Goal: Information Seeking & Learning: Learn about a topic

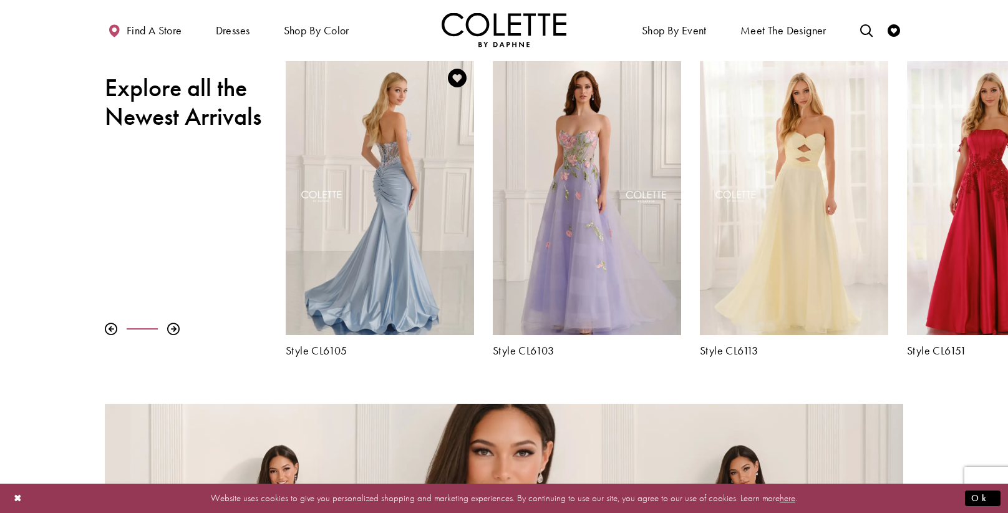
click at [341, 122] on div "Visit Colette by Daphne Style No. CL6105 Page" at bounding box center [380, 198] width 188 height 274
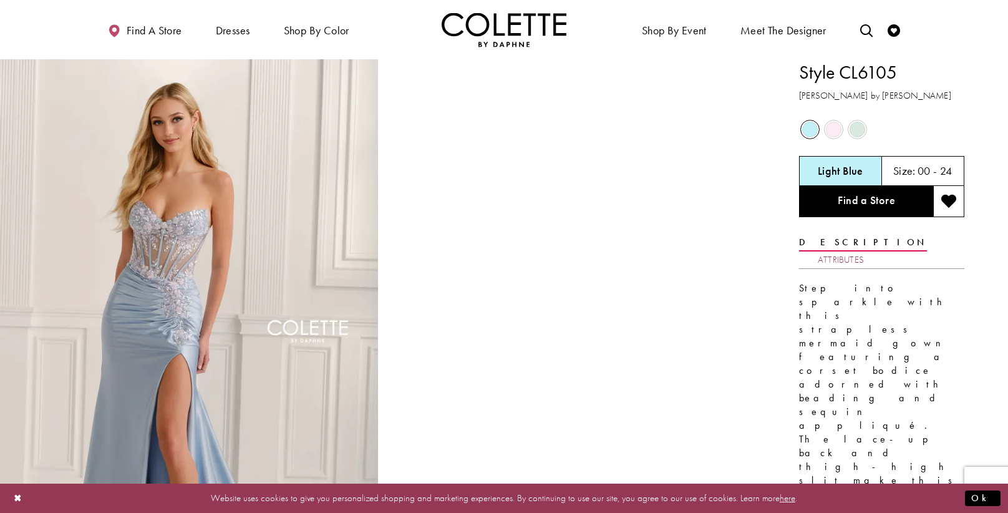
click at [864, 251] on link "Attributes" at bounding box center [841, 260] width 46 height 18
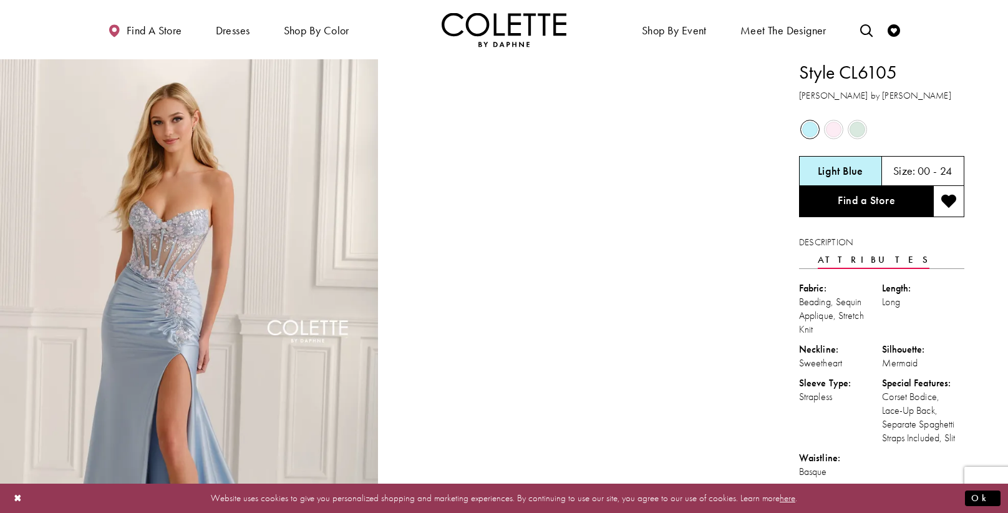
click at [807, 127] on span "Product color controls state depends on size chosen" at bounding box center [810, 130] width 16 height 16
drag, startPoint x: 897, startPoint y: 68, endPoint x: 844, endPoint y: 72, distance: 52.6
click at [844, 72] on h1 "Style CL6105" at bounding box center [881, 72] width 165 height 26
copy h1 "CL6105"
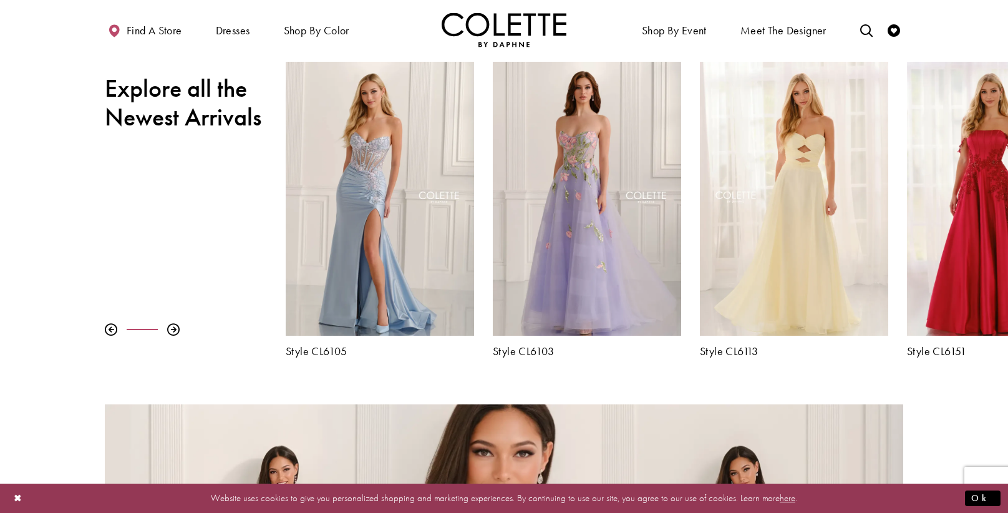
click at [173, 322] on div "Pause autoplay Previous Slide Next Slide 0 1 2 3 4 5 6 7 8 9 Style CL6157" at bounding box center [504, 210] width 1008 height 296
click at [172, 324] on div at bounding box center [173, 329] width 12 height 12
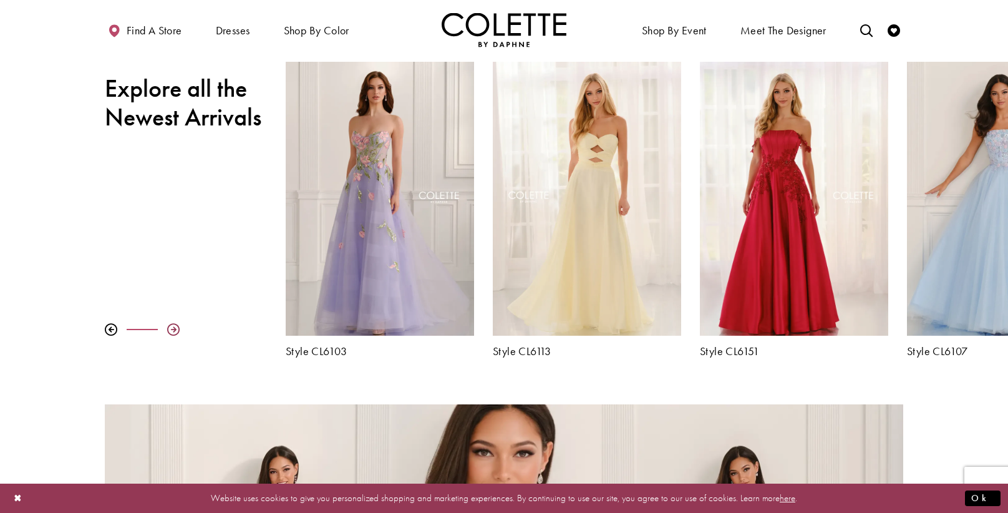
click at [172, 324] on div at bounding box center [173, 329] width 12 height 12
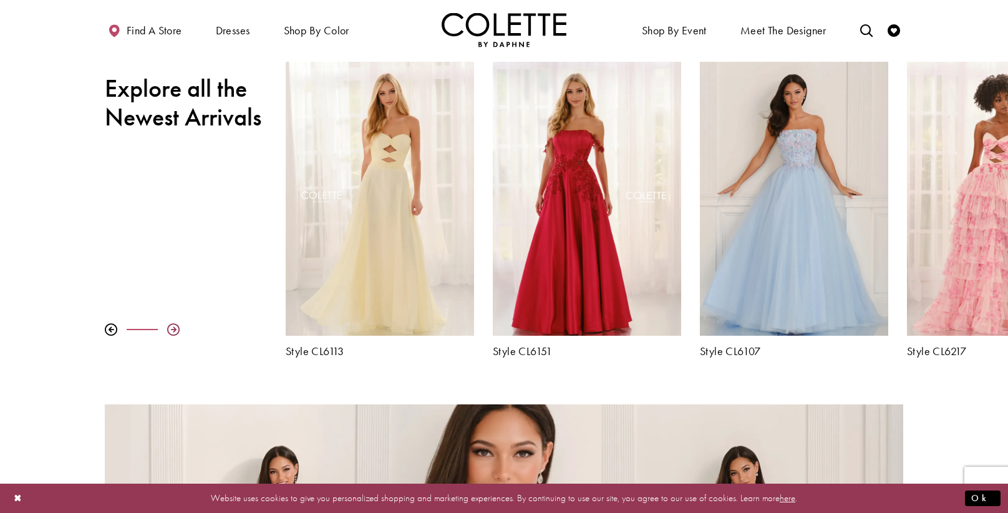
click at [172, 324] on div at bounding box center [173, 329] width 12 height 12
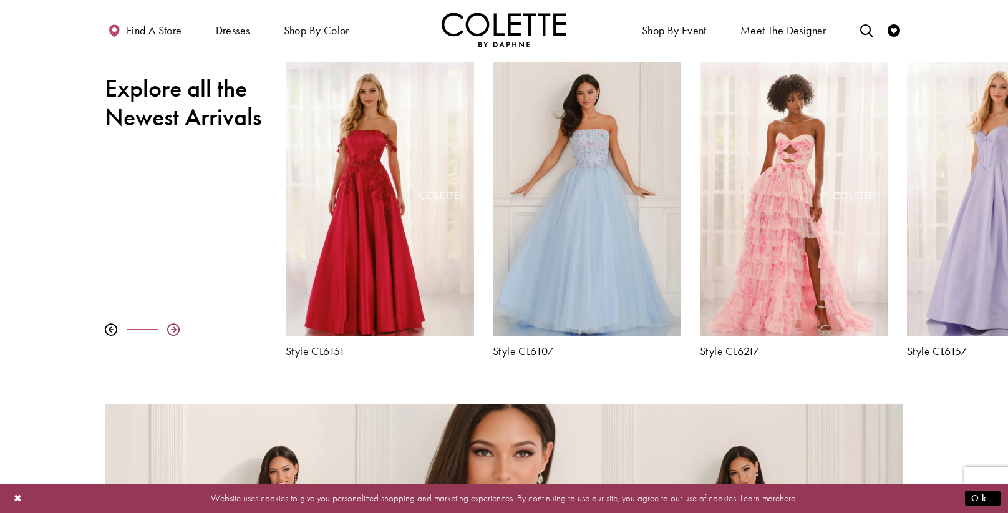
click at [172, 324] on div at bounding box center [173, 329] width 12 height 12
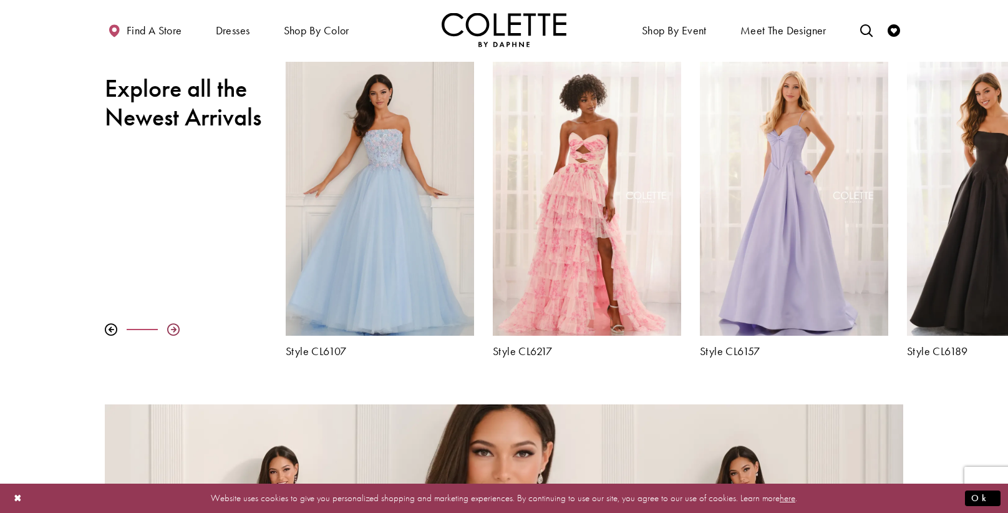
click at [172, 324] on div at bounding box center [173, 329] width 12 height 12
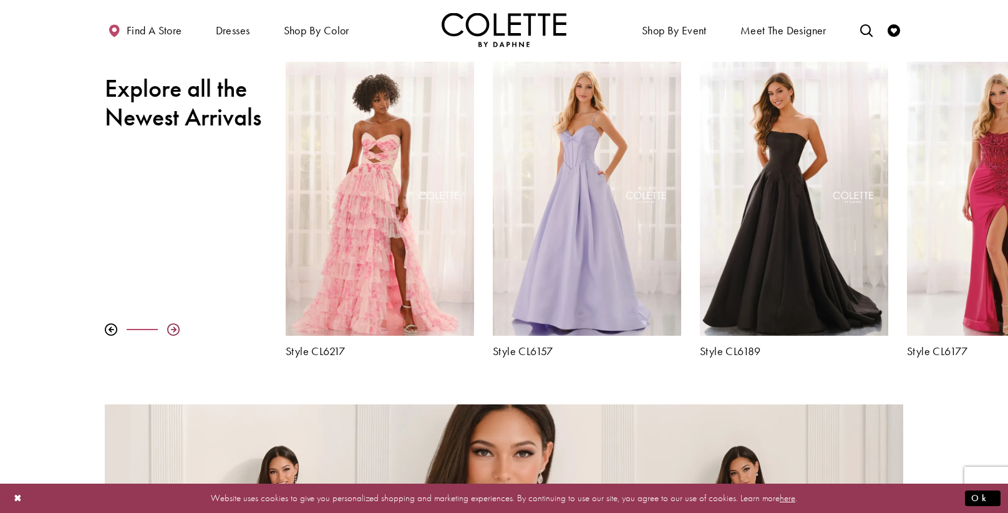
click at [172, 324] on div at bounding box center [173, 329] width 12 height 12
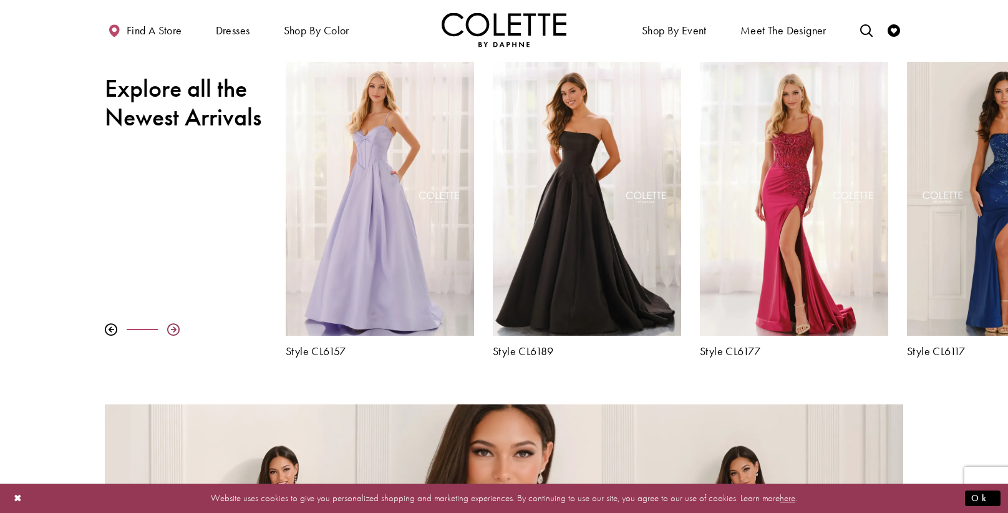
click at [172, 324] on div at bounding box center [173, 329] width 12 height 12
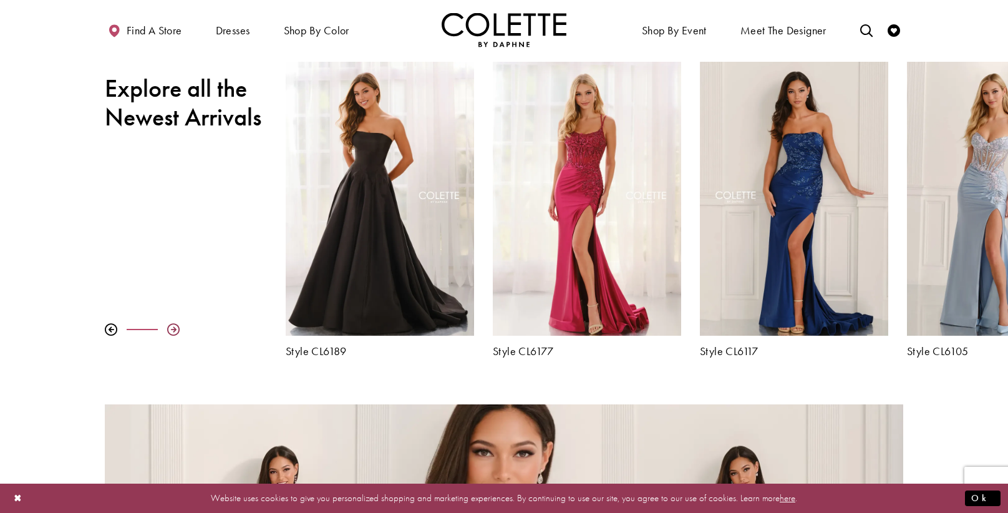
click at [172, 324] on div at bounding box center [173, 329] width 12 height 12
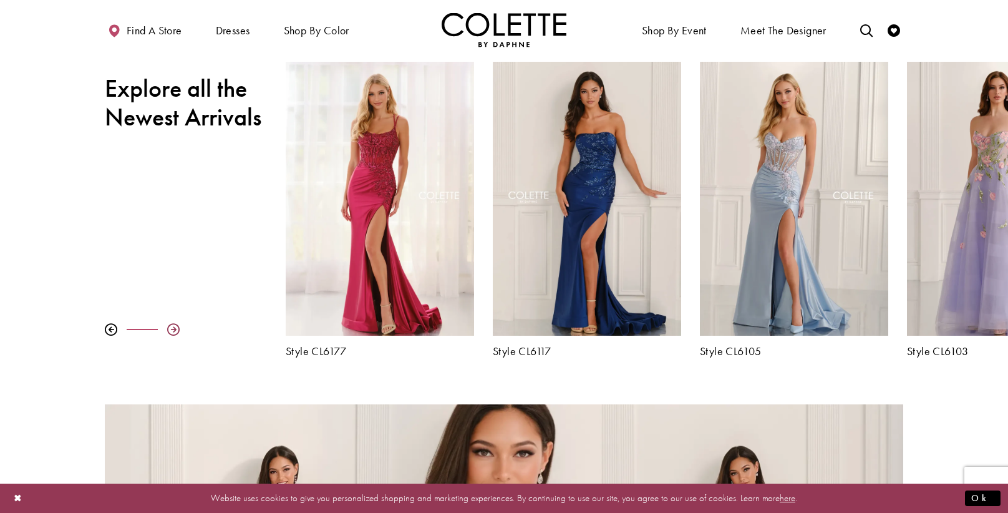
click at [172, 324] on div at bounding box center [173, 329] width 12 height 12
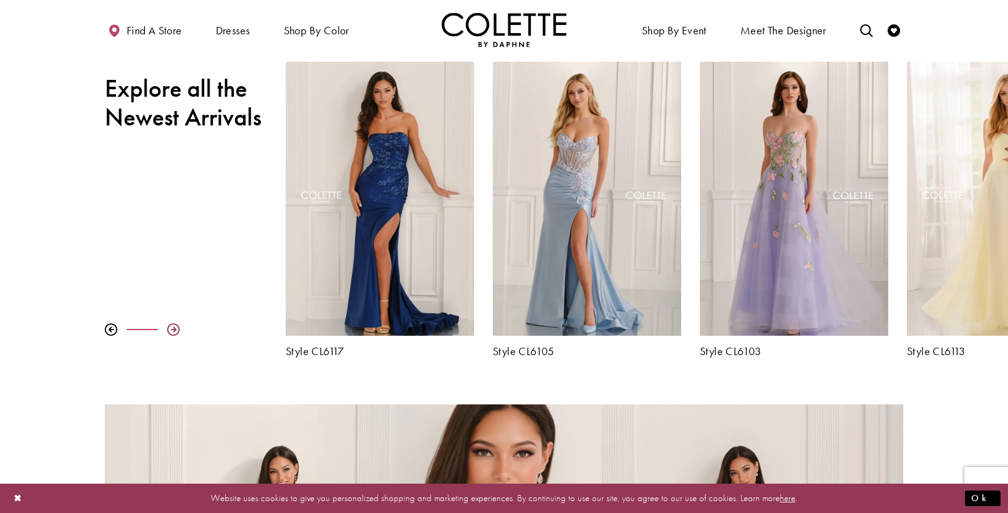
click at [172, 324] on div at bounding box center [173, 329] width 12 height 12
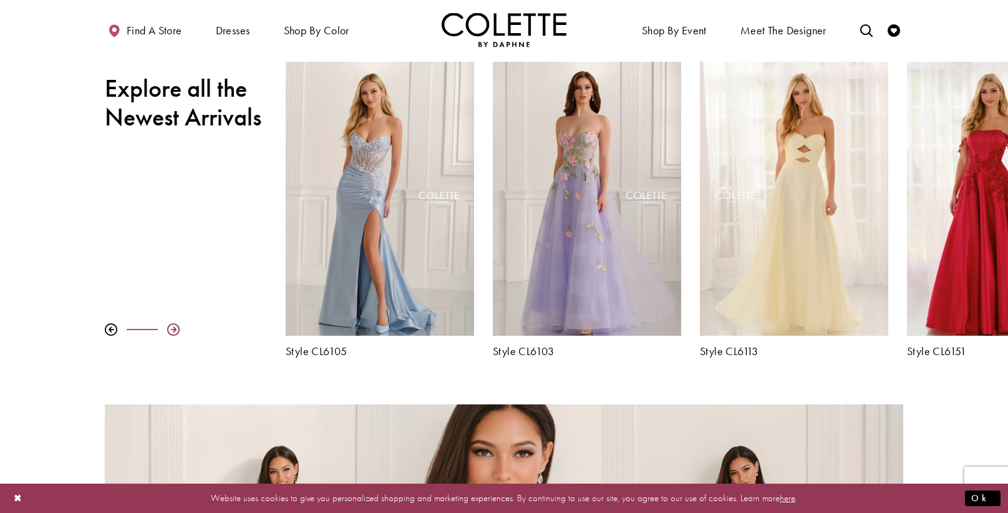
click at [172, 324] on div at bounding box center [173, 329] width 12 height 12
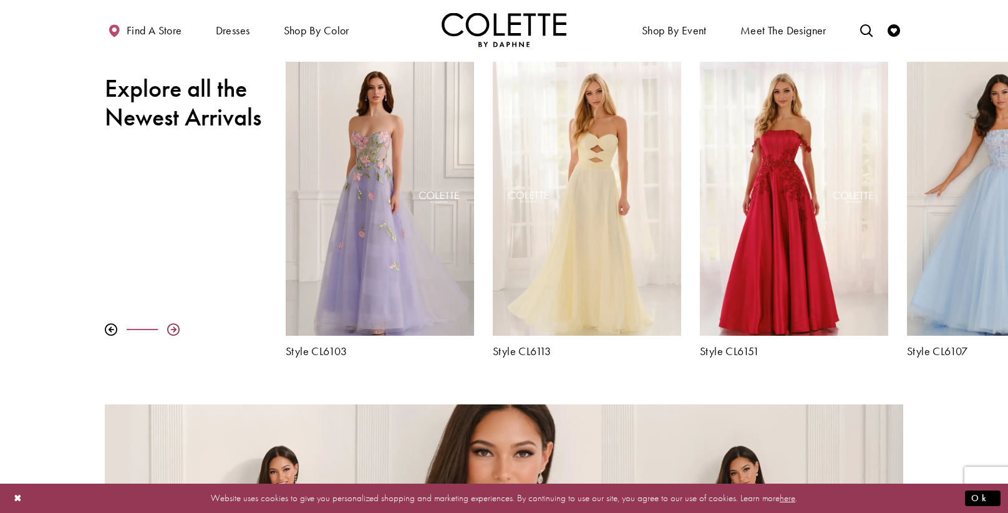
click at [172, 324] on div at bounding box center [173, 329] width 12 height 12
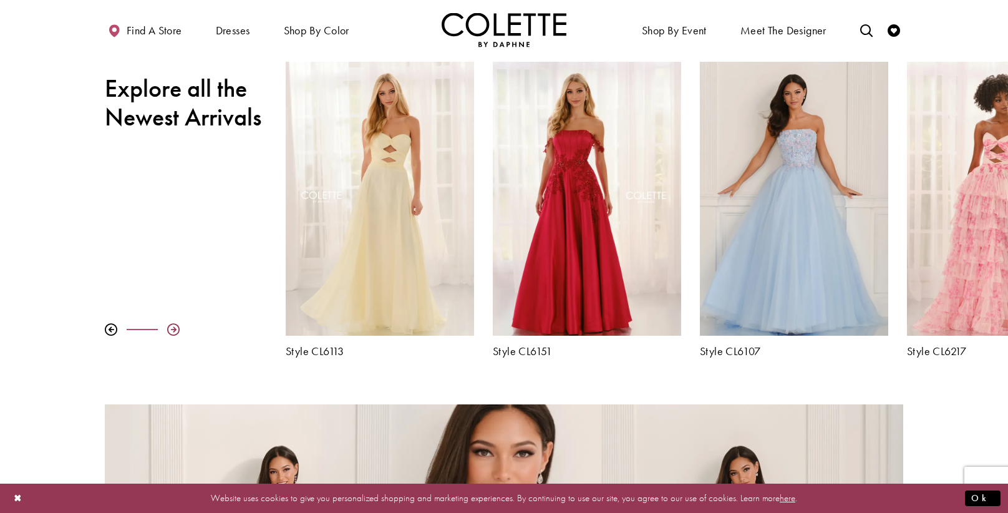
click at [172, 324] on div at bounding box center [173, 329] width 12 height 12
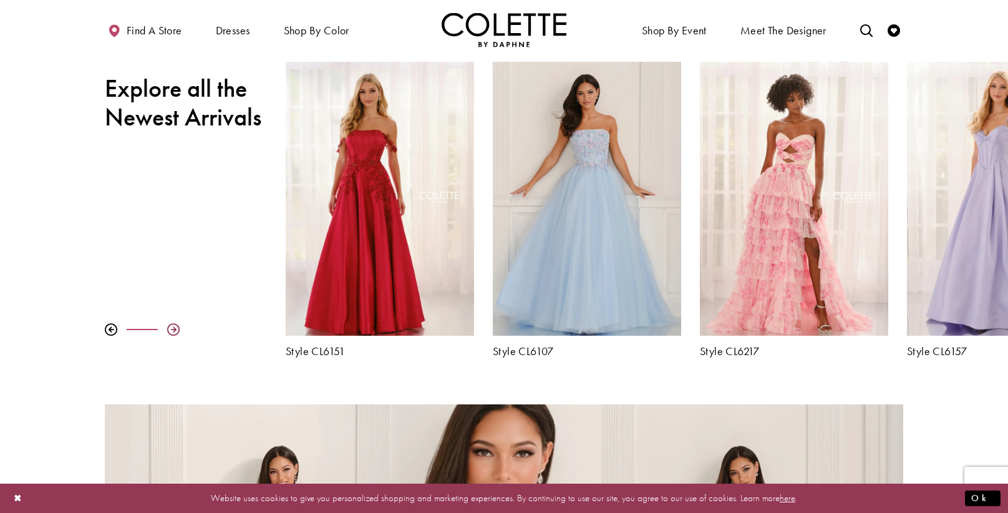
click at [172, 324] on div at bounding box center [173, 329] width 12 height 12
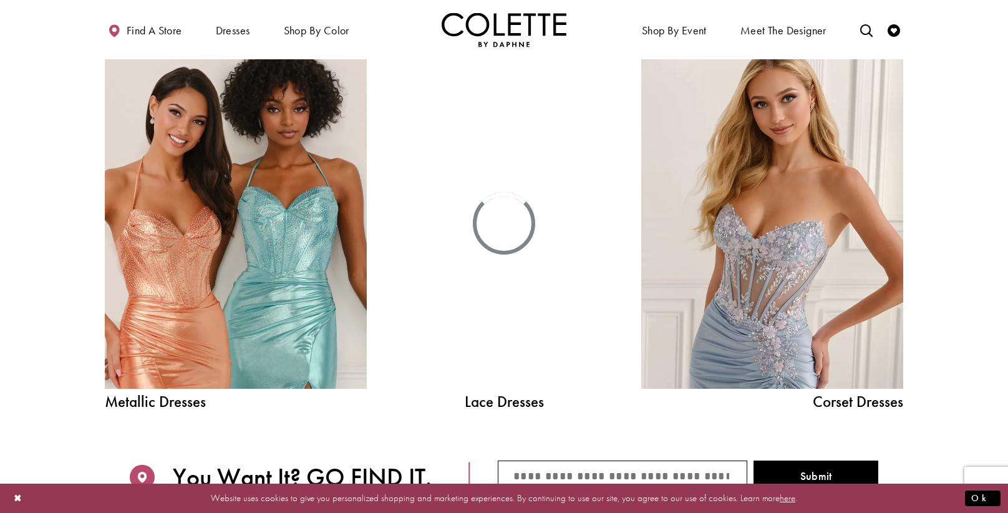
scroll to position [1357, 0]
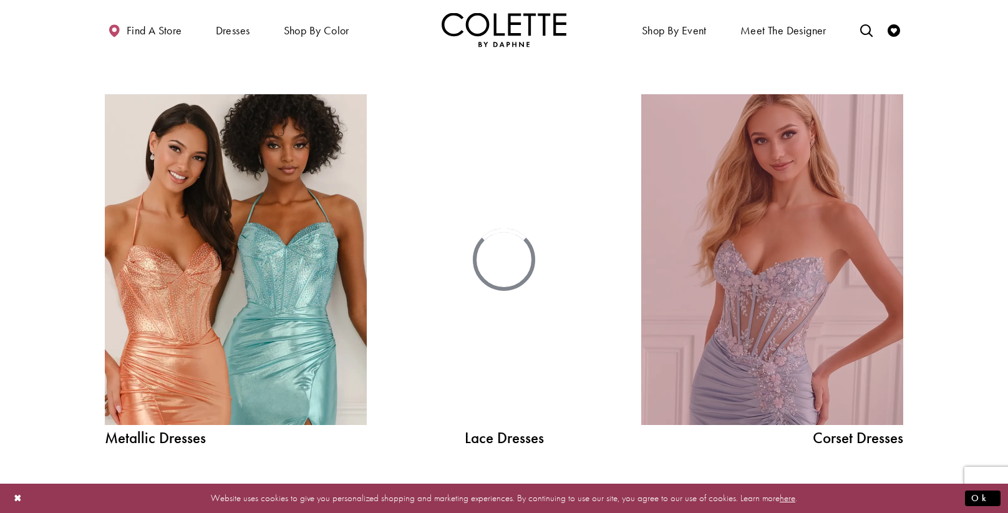
click at [735, 217] on link "Corset Dress Spring 2026 collection Related Link" at bounding box center [772, 259] width 262 height 331
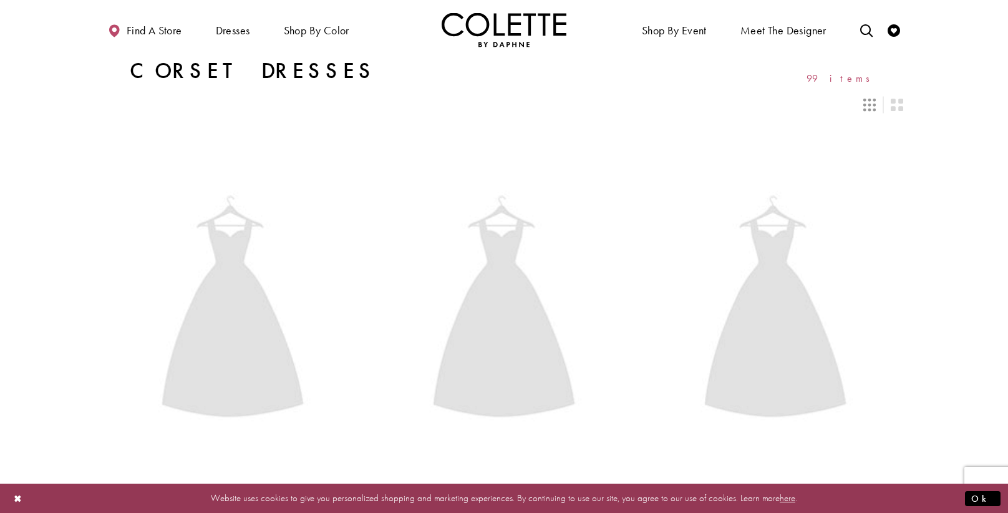
scroll to position [24, 0]
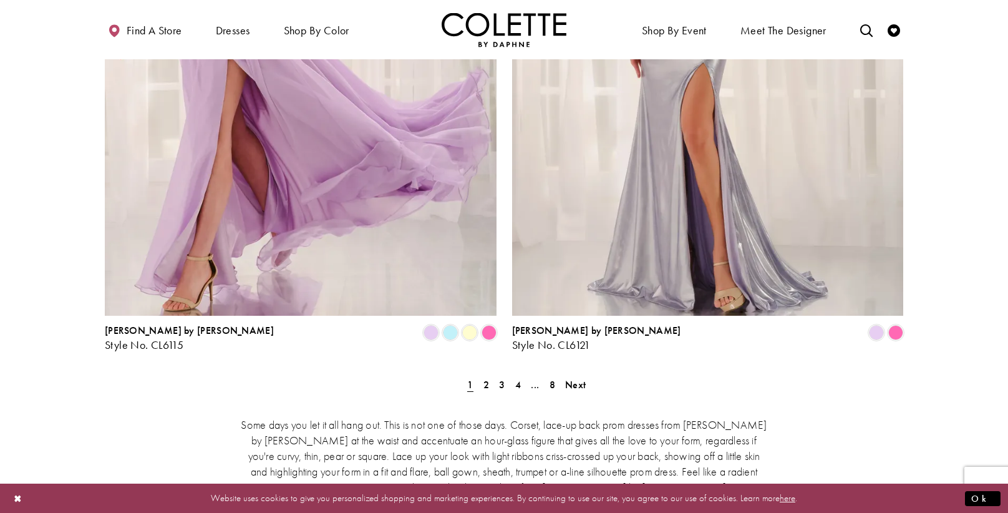
scroll to position [2222, 0]
click at [488, 389] on div "Some days you let it all hang out. This is not one of those days. Corset, lace-…" at bounding box center [504, 454] width 799 height 130
click at [487, 377] on span "2" at bounding box center [487, 383] width 6 height 13
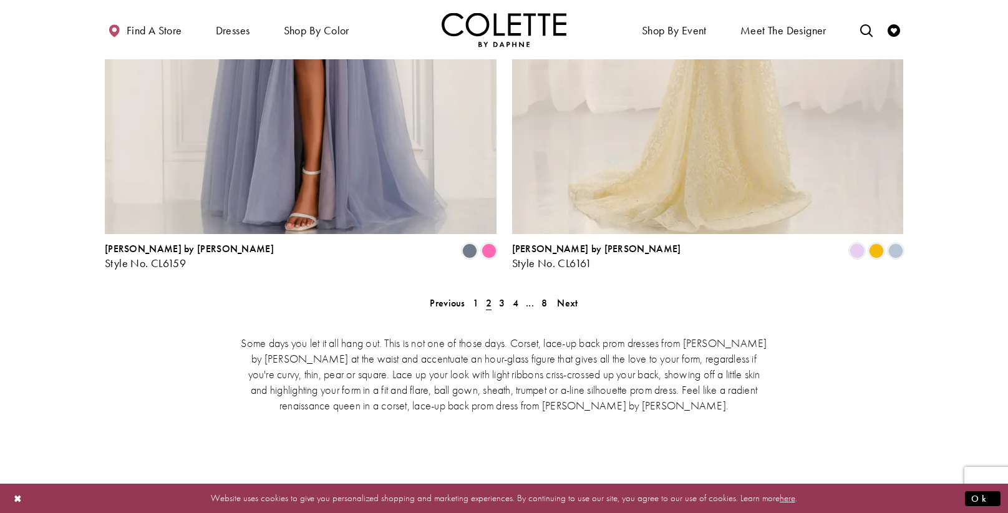
scroll to position [2363, 0]
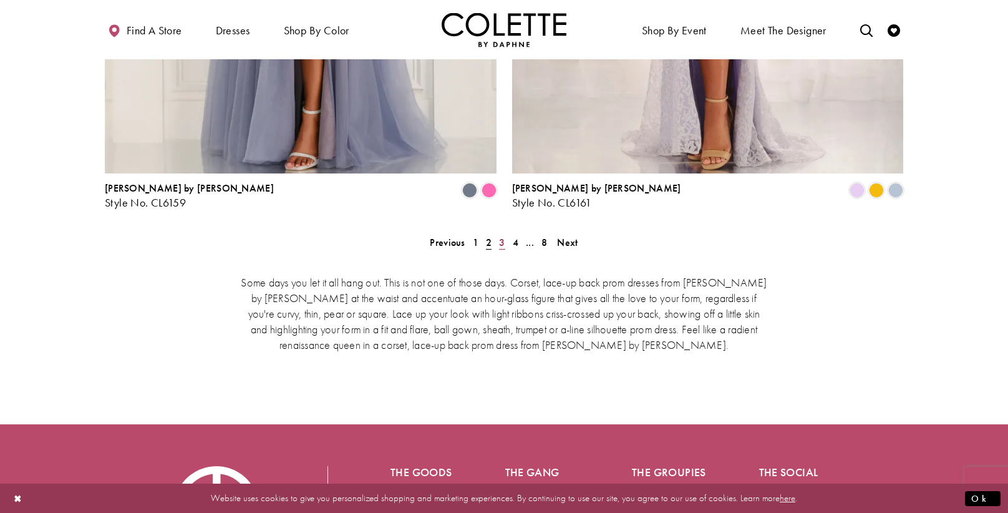
click at [502, 236] on span "3" at bounding box center [502, 242] width 6 height 13
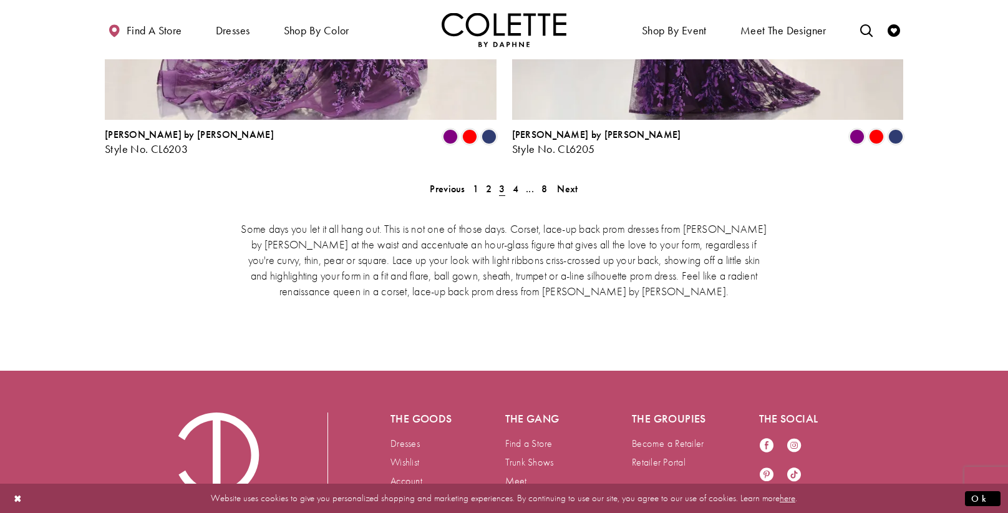
scroll to position [2437, 0]
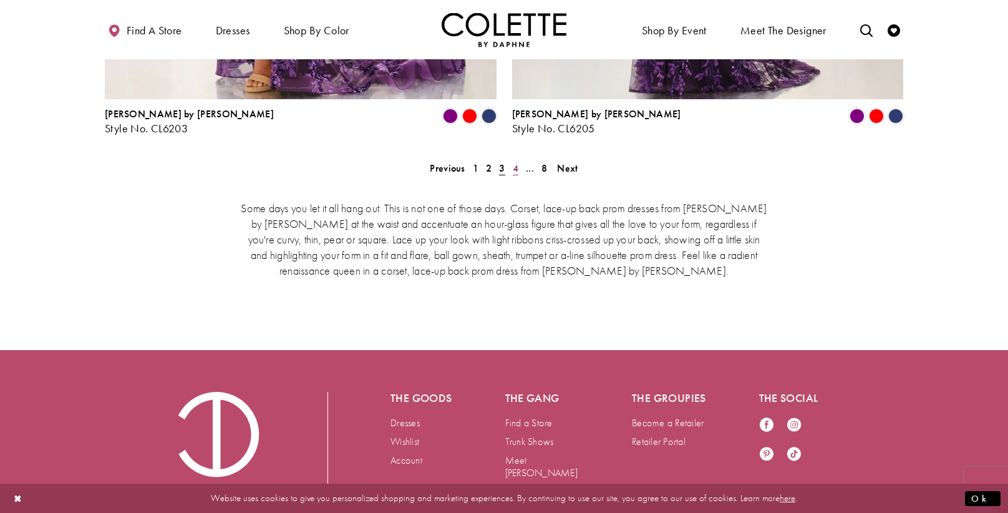
click at [514, 162] on span "4" at bounding box center [516, 168] width 6 height 13
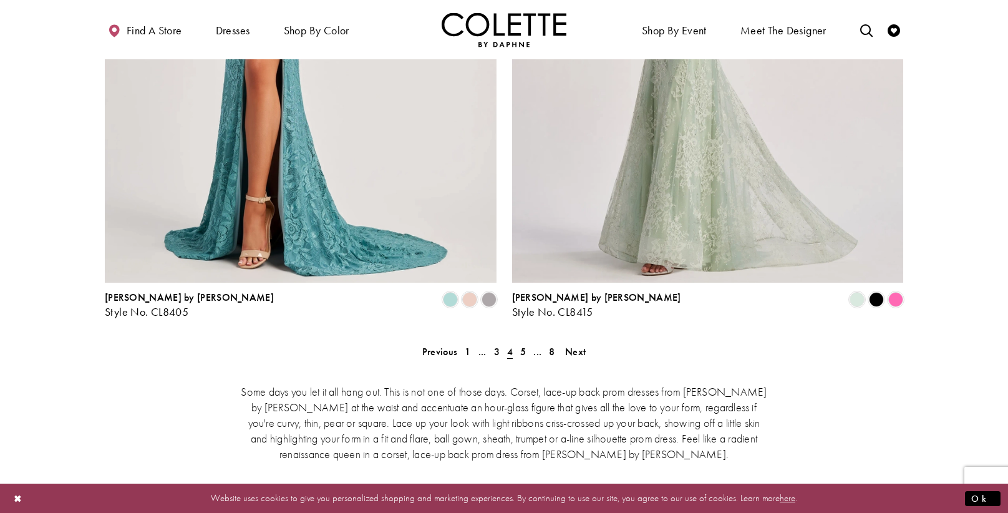
scroll to position [2338, 0]
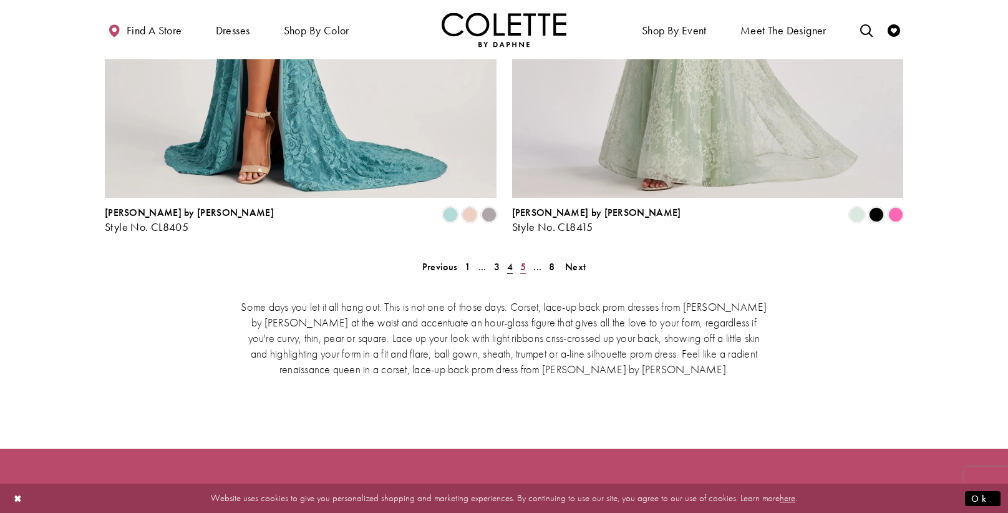
click at [523, 260] on span "5" at bounding box center [523, 266] width 6 height 13
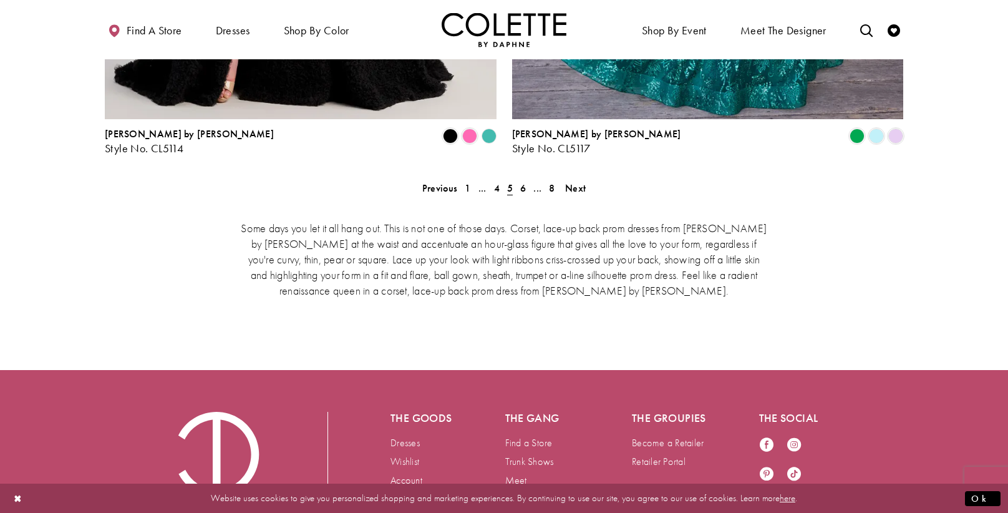
scroll to position [2437, 0]
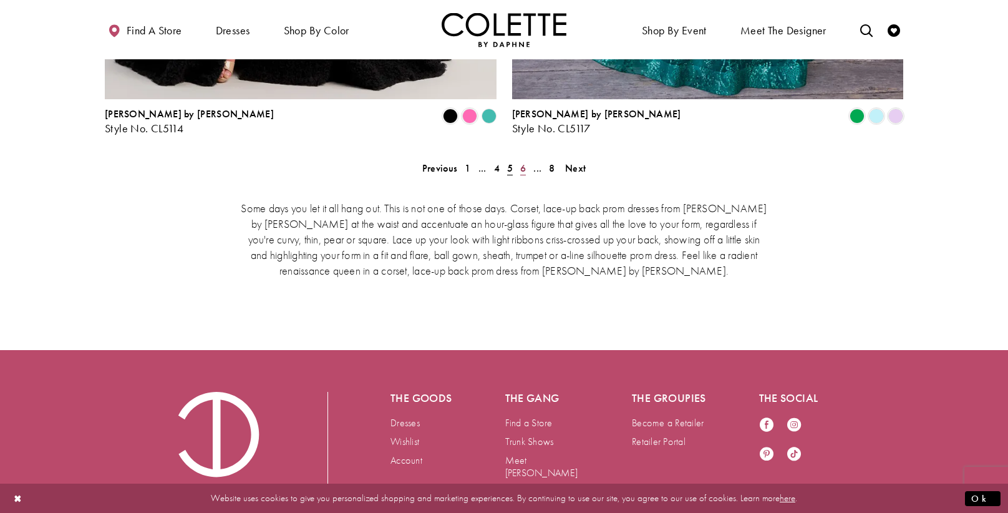
click at [525, 162] on span "6" at bounding box center [523, 168] width 6 height 13
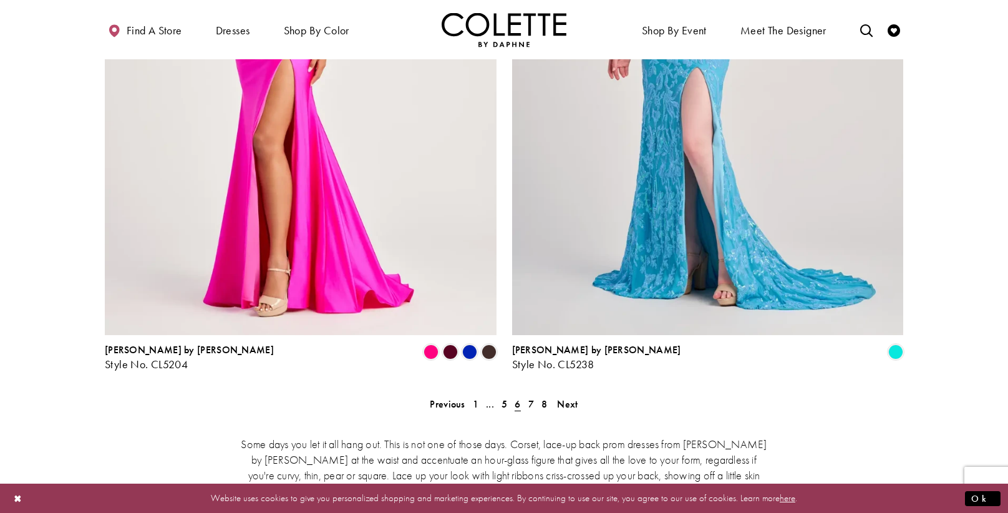
scroll to position [2264, 0]
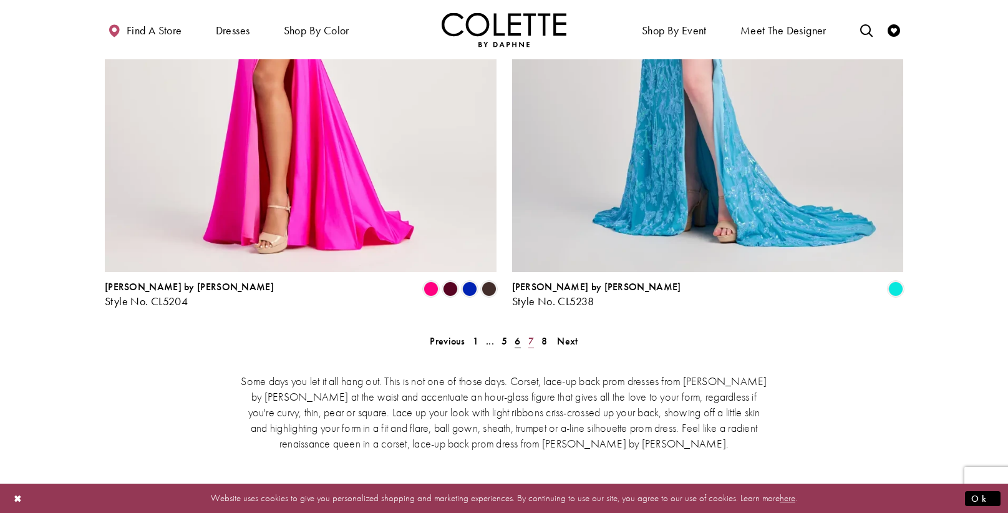
click at [529, 334] on span "7" at bounding box center [532, 340] width 6 height 13
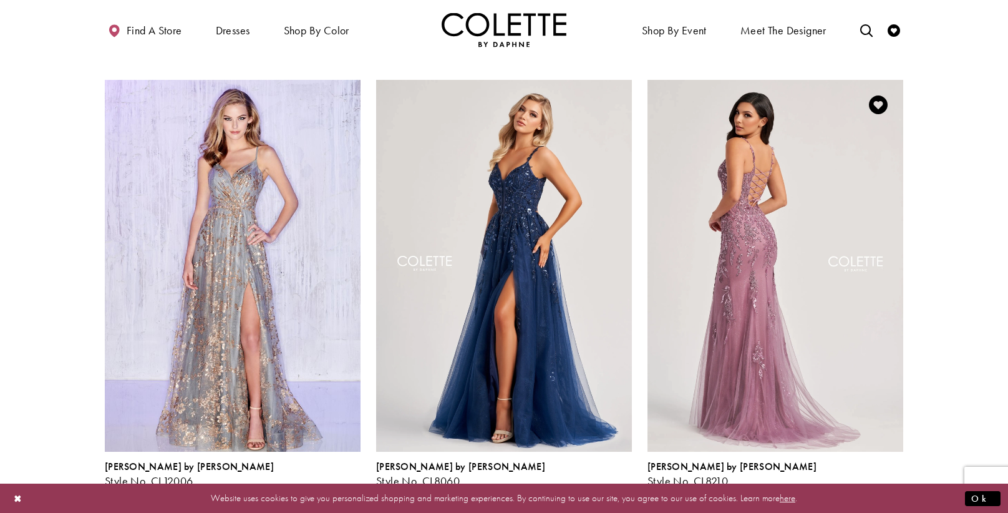
scroll to position [1400, 0]
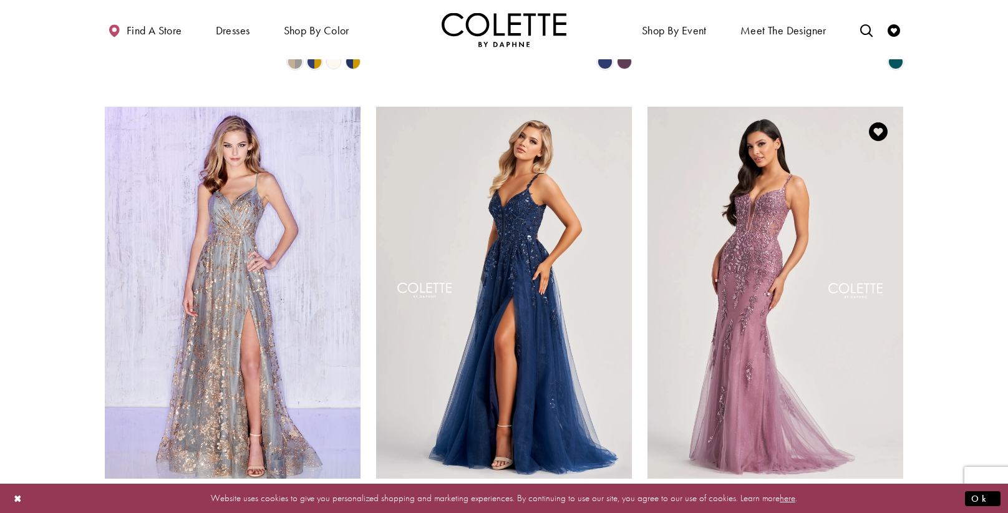
click at [877, 512] on span "Product List" at bounding box center [876, 521] width 15 height 15
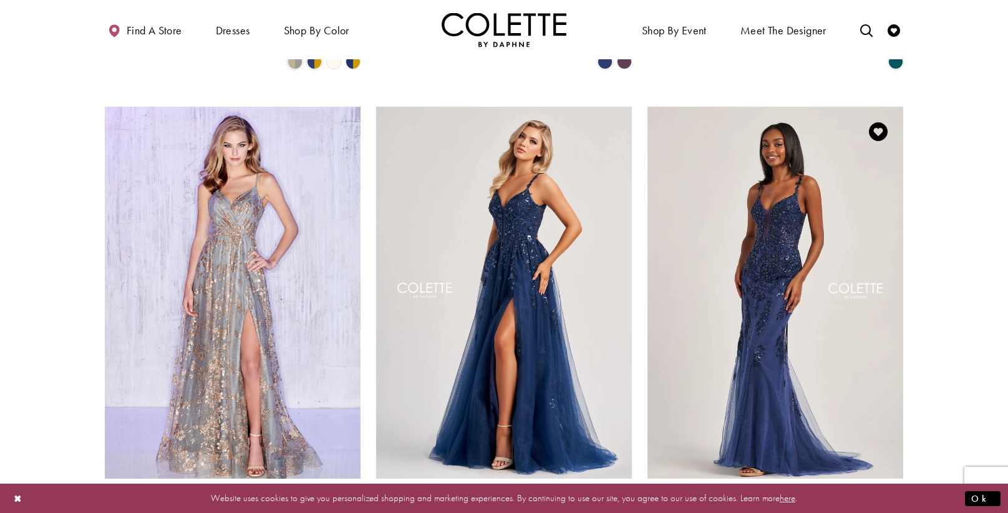
click at [897, 512] on span "Product List" at bounding box center [896, 521] width 15 height 15
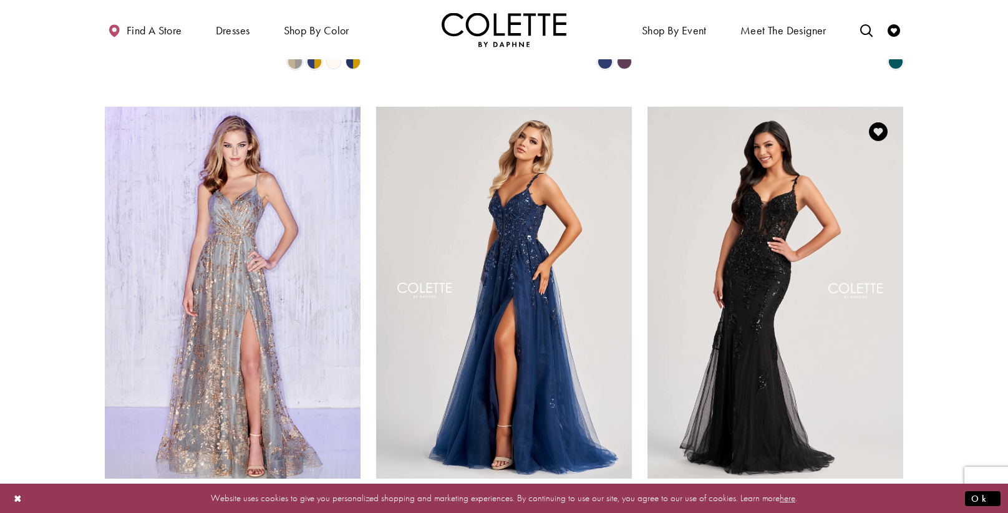
click at [852, 512] on span "Product List" at bounding box center [857, 521] width 15 height 15
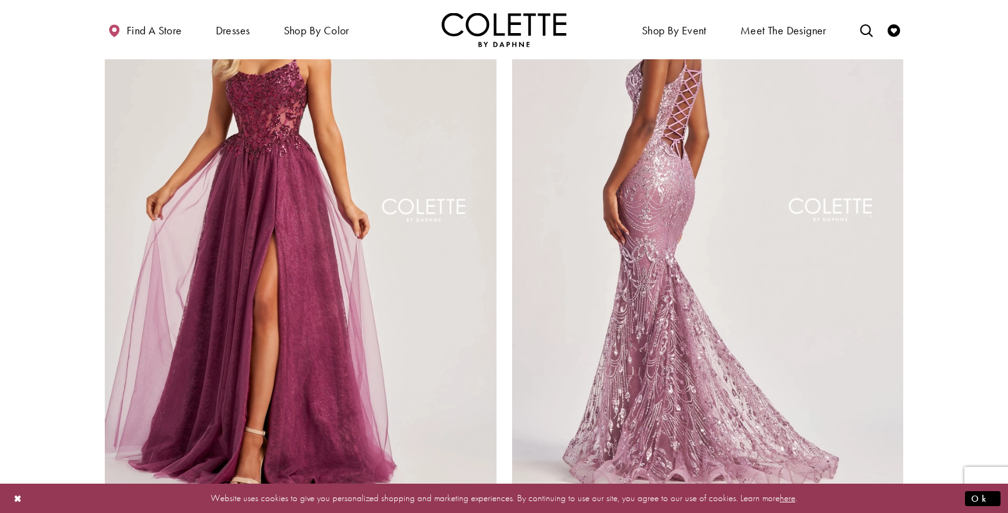
scroll to position [2042, 0]
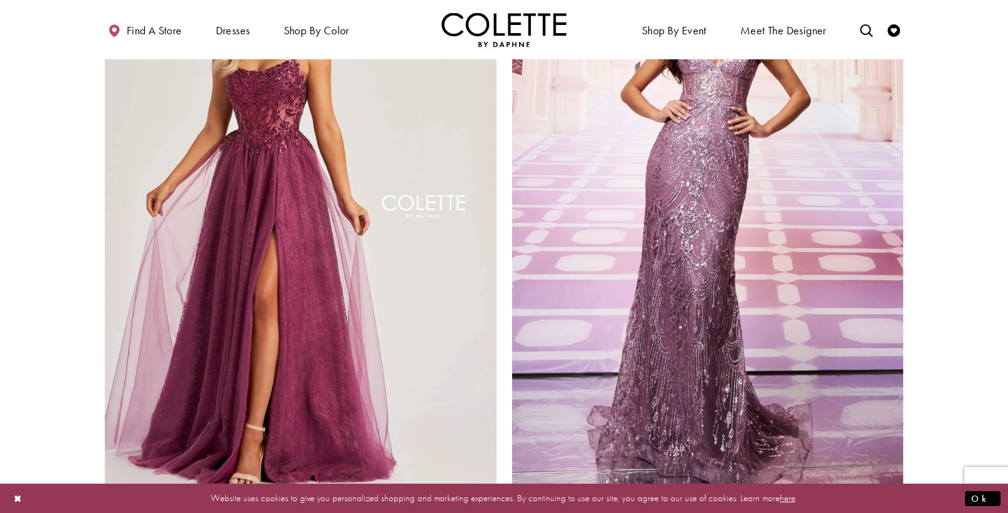
click at [875, 504] on span "Product List" at bounding box center [876, 511] width 15 height 15
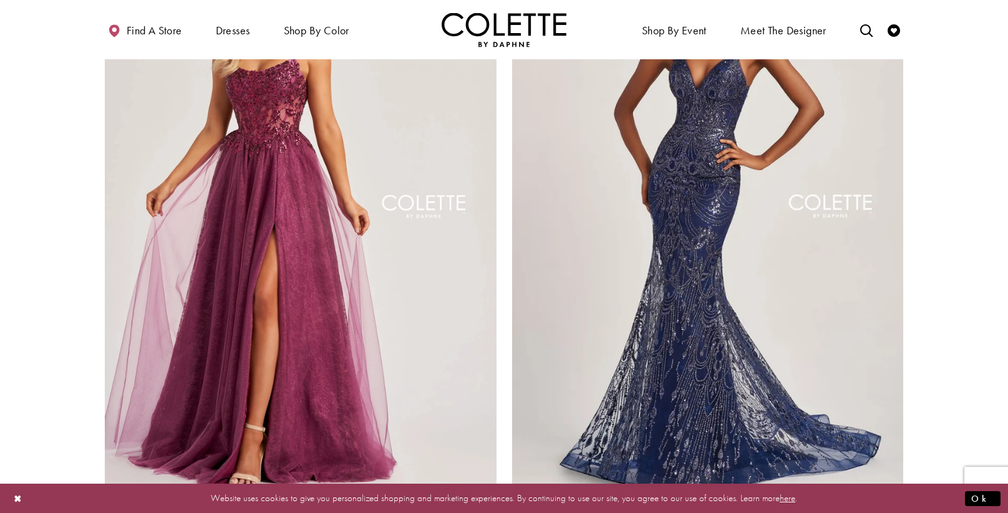
click at [895, 504] on span "Product List" at bounding box center [896, 511] width 15 height 15
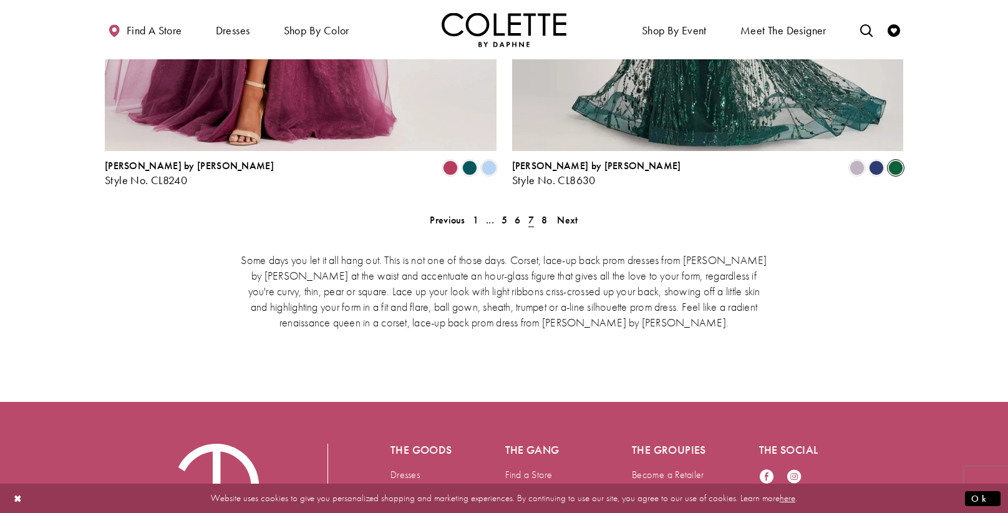
scroll to position [2437, 0]
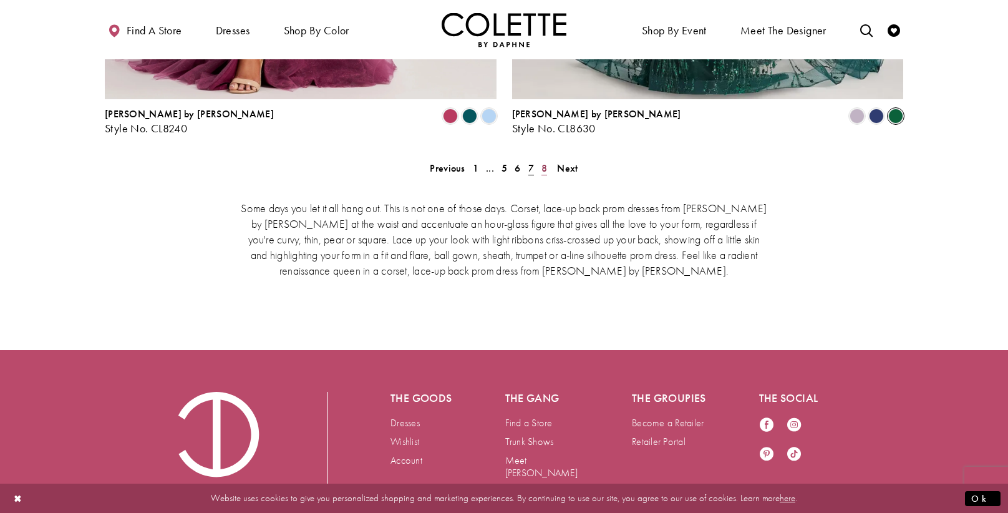
click at [542, 162] on span "8" at bounding box center [545, 168] width 6 height 13
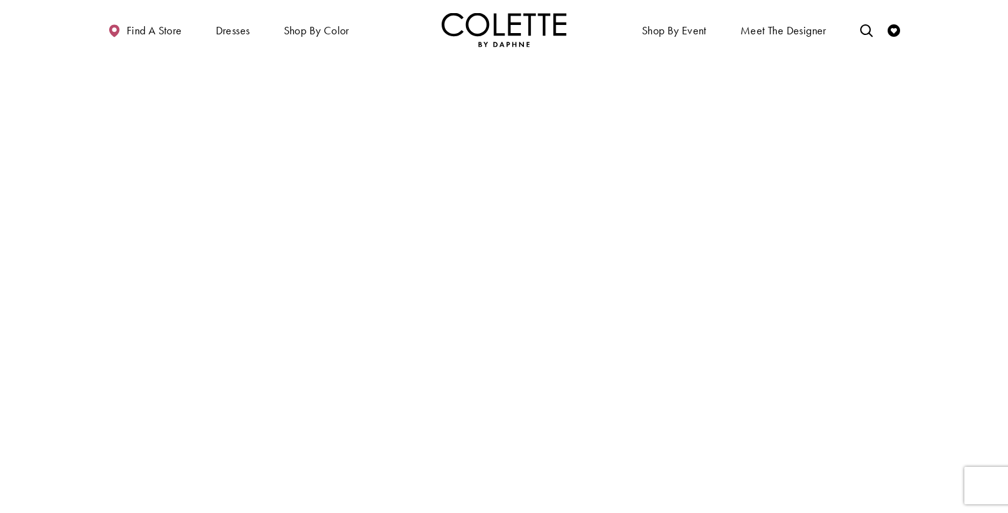
scroll to position [67, 0]
